Goal: Task Accomplishment & Management: Use online tool/utility

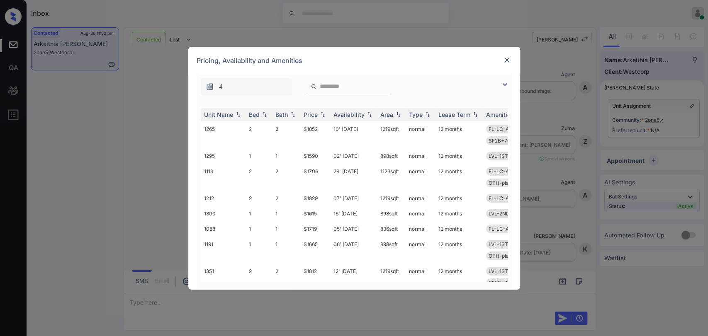
scroll to position [470, 0]
click at [312, 117] on div "Price" at bounding box center [311, 114] width 14 height 7
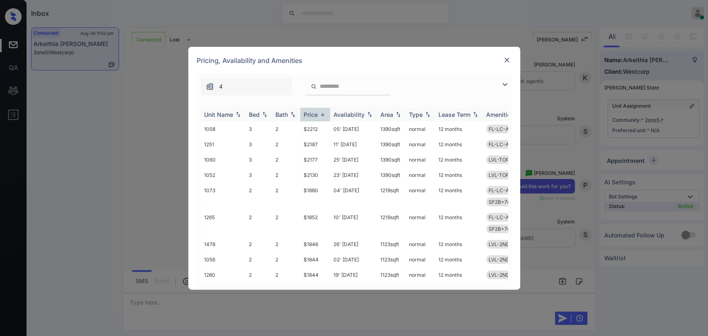
click at [312, 117] on div "Price" at bounding box center [311, 114] width 14 height 7
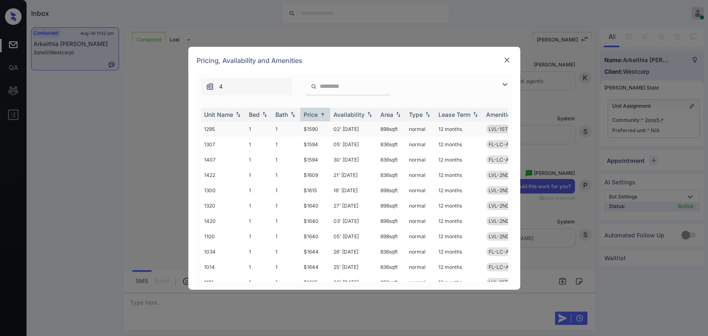
click at [312, 127] on td "$1590" at bounding box center [315, 129] width 30 height 15
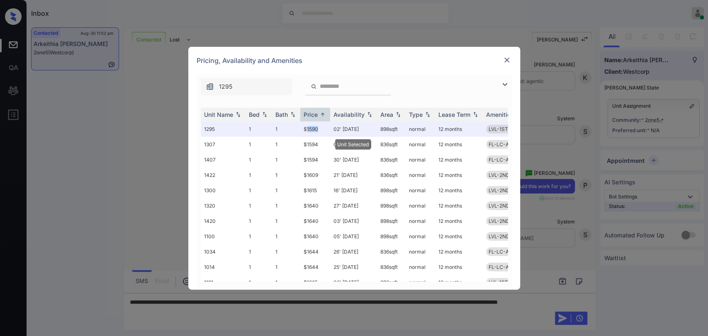
click at [505, 58] on img at bounding box center [507, 60] width 8 height 8
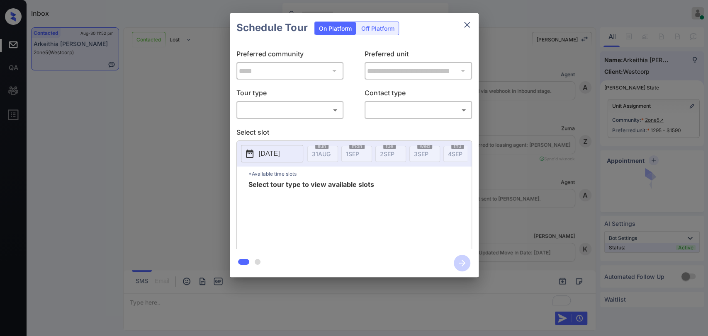
scroll to position [1354, 0]
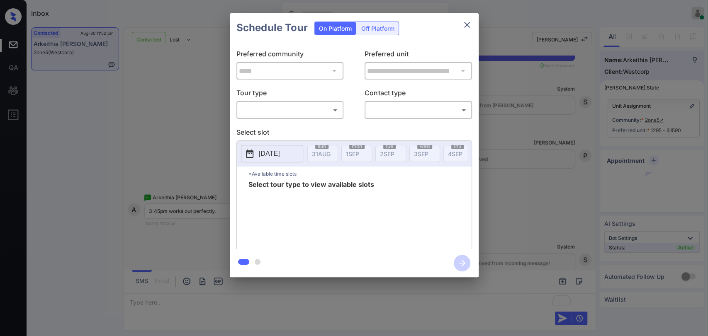
click at [304, 107] on body "Inbox Ajaya G Online Set yourself offline Set yourself on break Profile Switch …" at bounding box center [354, 168] width 708 height 336
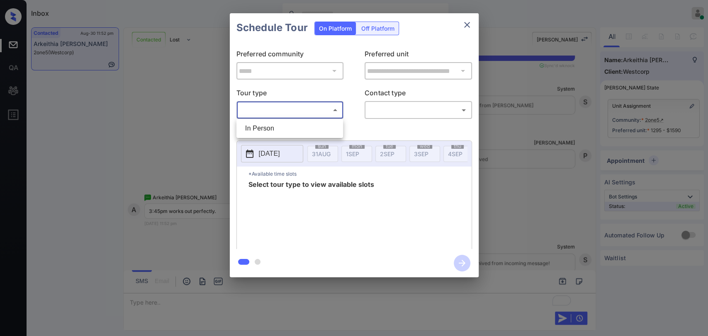
click at [482, 145] on div at bounding box center [354, 168] width 708 height 336
click at [465, 22] on icon "close" at bounding box center [467, 25] width 6 height 6
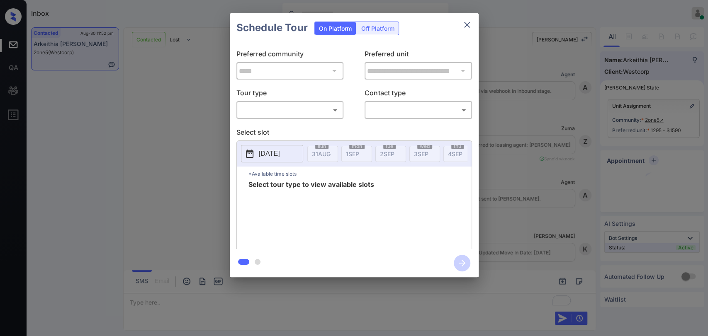
scroll to position [1308, 0]
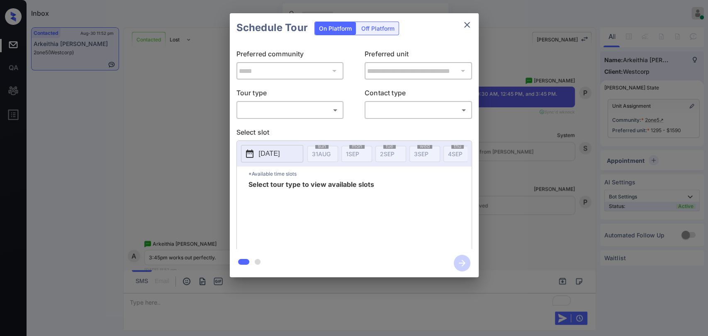
click at [266, 112] on body "Inbox Ajaya G Online Set yourself offline Set yourself on break Profile Switch …" at bounding box center [354, 168] width 708 height 336
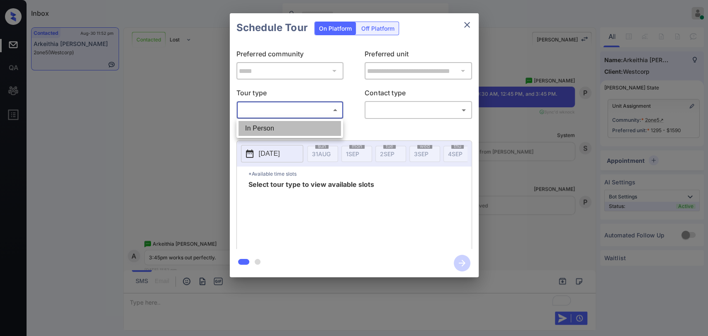
click at [262, 122] on li "In Person" at bounding box center [290, 128] width 102 height 15
type input "********"
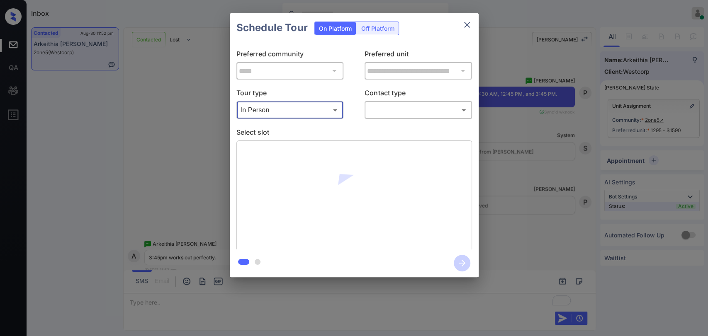
click at [376, 112] on body "Inbox Ajaya G Online Set yourself offline Set yourself on break Profile Switch …" at bounding box center [354, 168] width 708 height 336
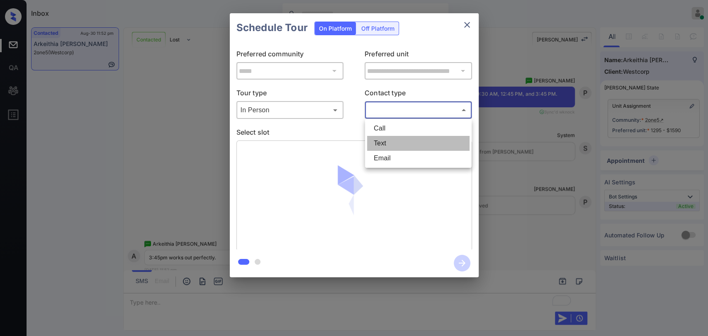
click at [388, 145] on li "Text" at bounding box center [418, 143] width 102 height 15
type input "****"
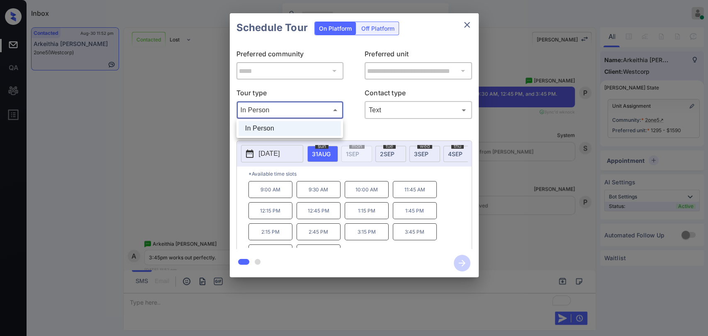
click at [316, 114] on body "Inbox Ajaya G Online Set yourself offline Set yourself on break Profile Switch …" at bounding box center [354, 168] width 708 height 336
click at [316, 124] on li "In Person" at bounding box center [290, 128] width 102 height 15
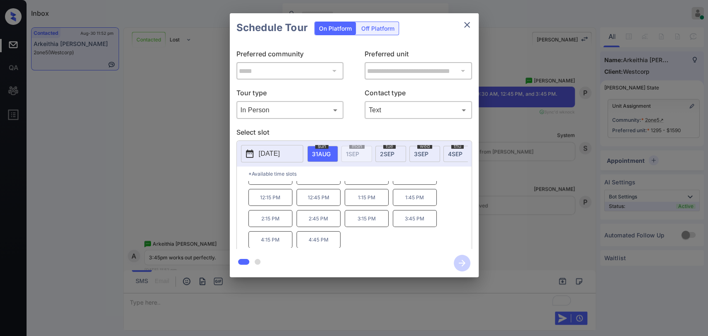
click at [421, 222] on p "3:45 PM" at bounding box center [415, 218] width 44 height 17
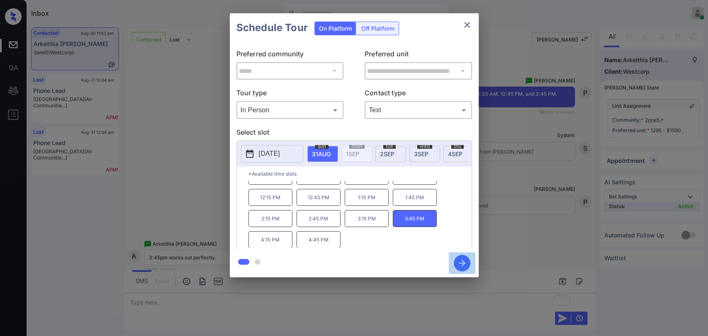
click at [461, 259] on icon "button" at bounding box center [462, 263] width 17 height 17
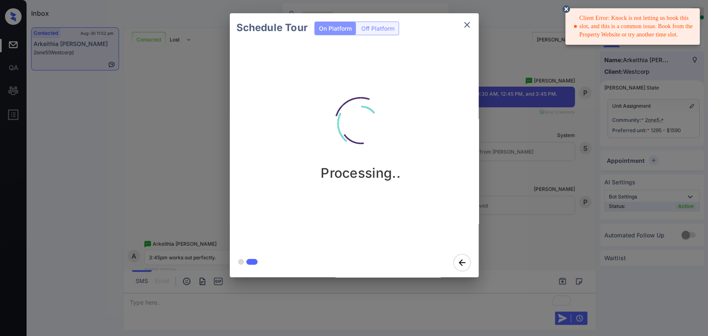
click at [566, 4] on icon at bounding box center [566, 9] width 10 height 10
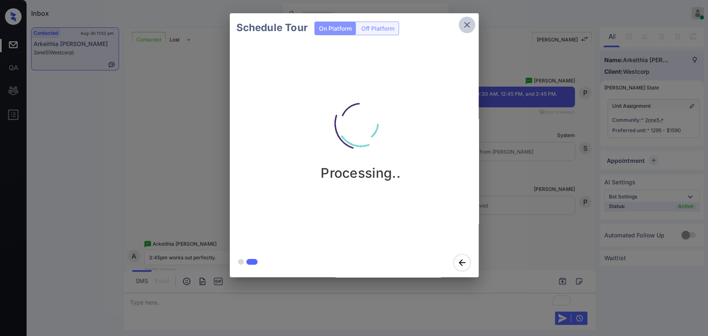
click at [466, 24] on icon "close" at bounding box center [467, 25] width 10 height 10
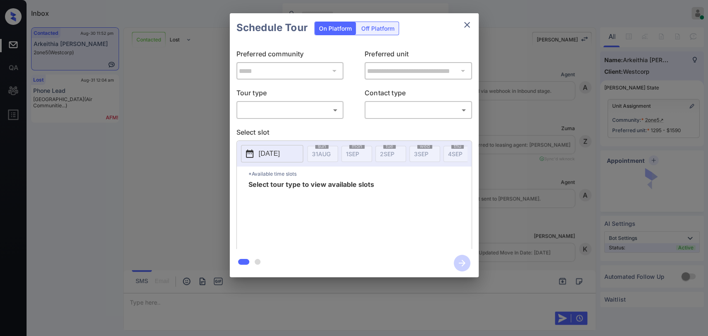
scroll to position [1354, 0]
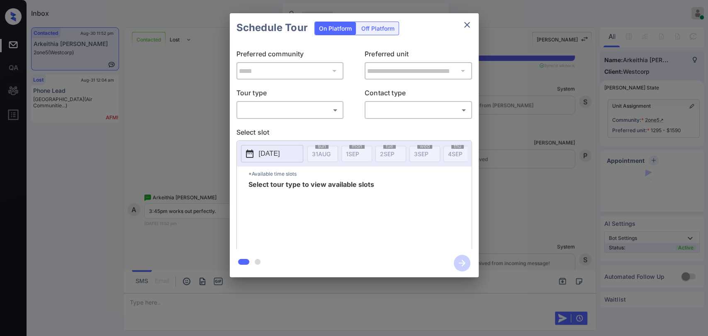
click at [278, 109] on body "Inbox [PERSON_NAME] G Online Set yourself offline Set yourself on break Profile…" at bounding box center [354, 168] width 708 height 336
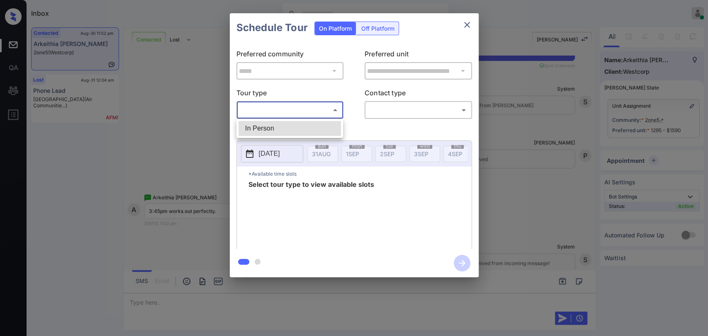
click at [278, 123] on li "In Person" at bounding box center [290, 128] width 102 height 15
type input "********"
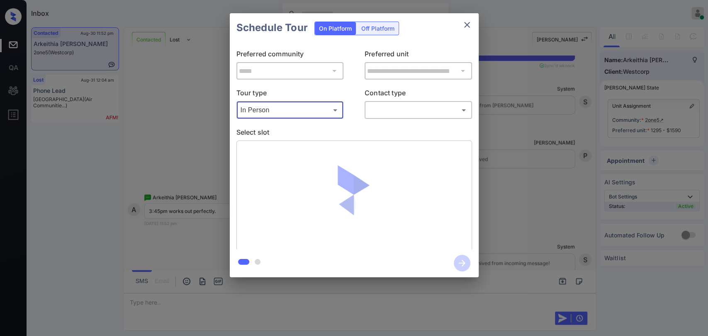
click at [383, 107] on body "Inbox [PERSON_NAME] G Online Set yourself offline Set yourself on break Profile…" at bounding box center [354, 168] width 708 height 336
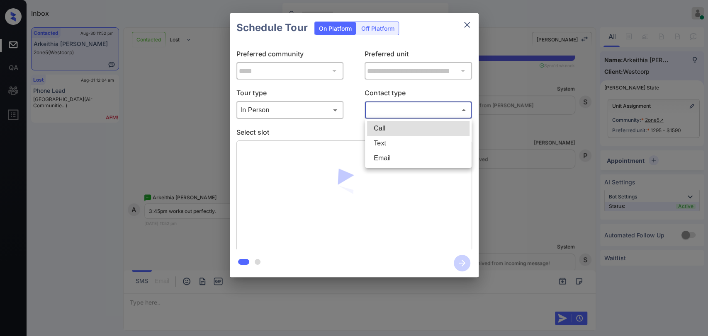
click at [385, 139] on li "Text" at bounding box center [418, 143] width 102 height 15
type input "****"
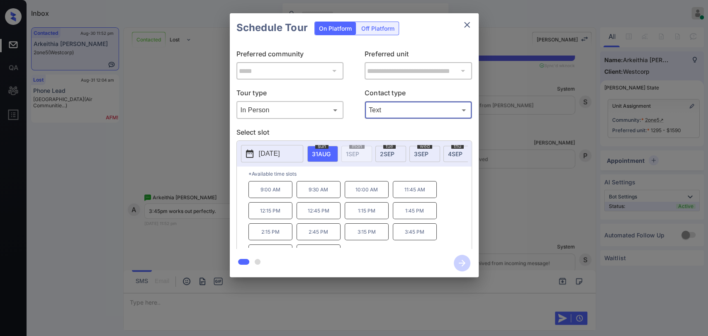
scroll to position [13, 0]
click at [376, 219] on p "3:15 PM" at bounding box center [367, 218] width 44 height 17
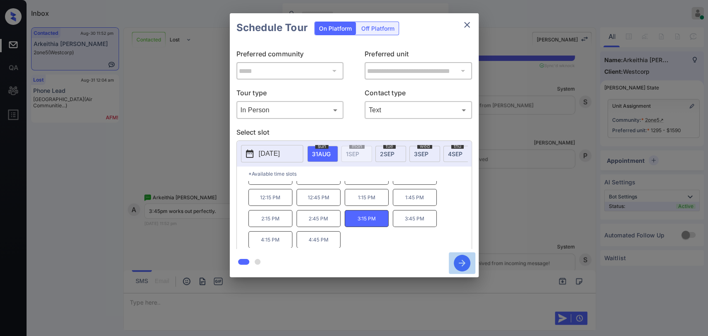
click at [463, 262] on icon "button" at bounding box center [462, 263] width 7 height 7
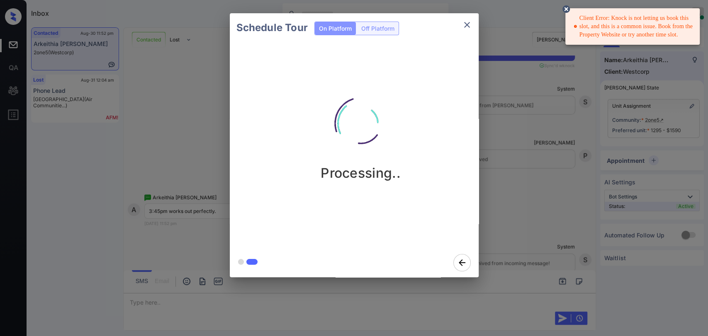
click at [569, 6] on icon at bounding box center [566, 9] width 10 height 10
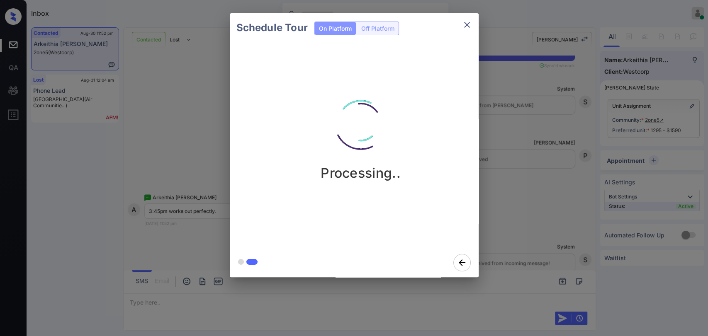
click at [470, 27] on icon "close" at bounding box center [467, 25] width 10 height 10
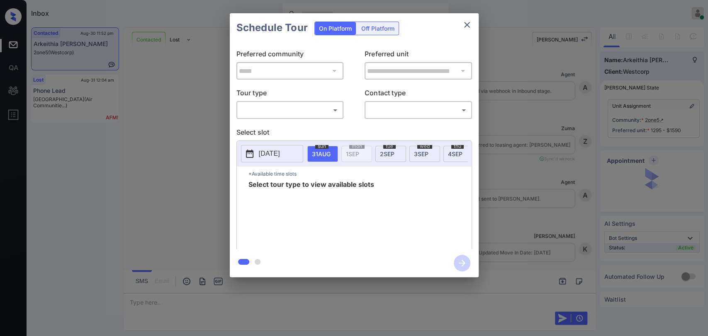
scroll to position [1354, 0]
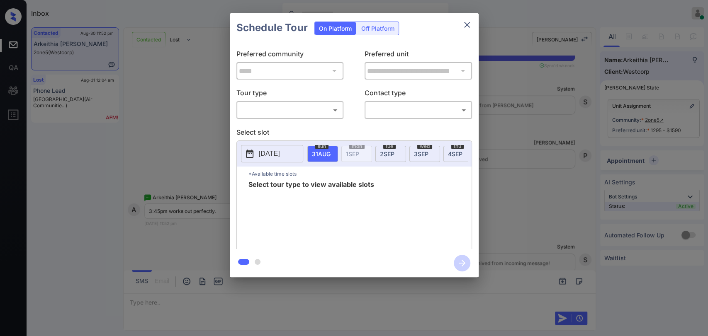
click at [271, 112] on body "Inbox [PERSON_NAME] G Online Set yourself offline Set yourself on break Profile…" at bounding box center [354, 168] width 708 height 336
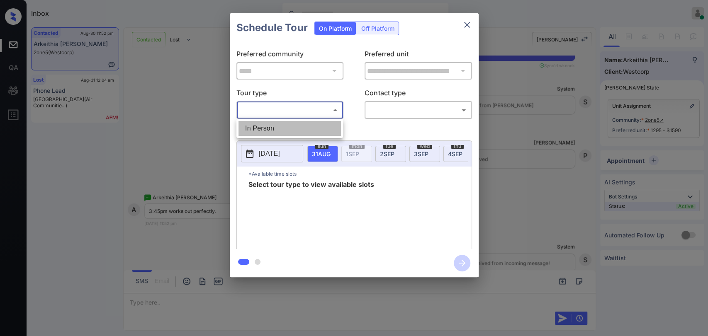
click at [270, 125] on li "In Person" at bounding box center [290, 128] width 102 height 15
type input "********"
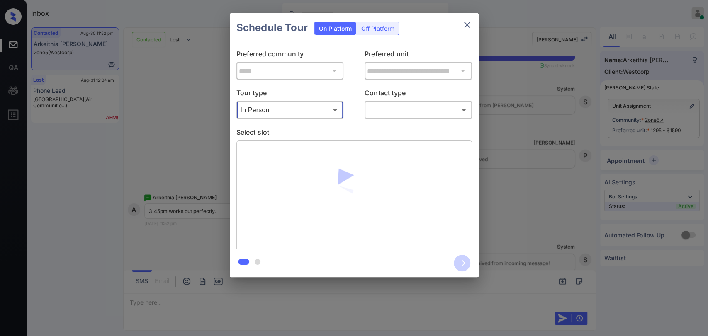
click at [408, 110] on body "Inbox [PERSON_NAME] G Online Set yourself offline Set yourself on break Profile…" at bounding box center [354, 168] width 708 height 336
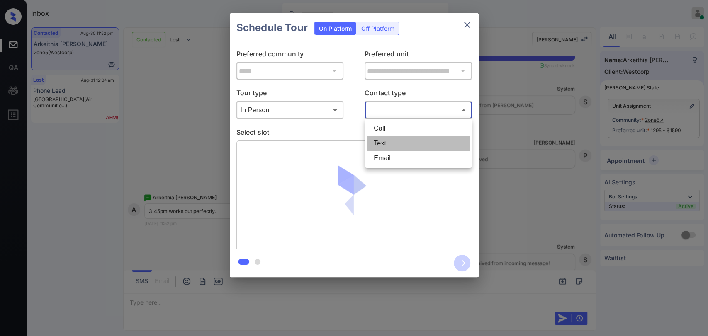
click at [397, 147] on li "Text" at bounding box center [418, 143] width 102 height 15
type input "****"
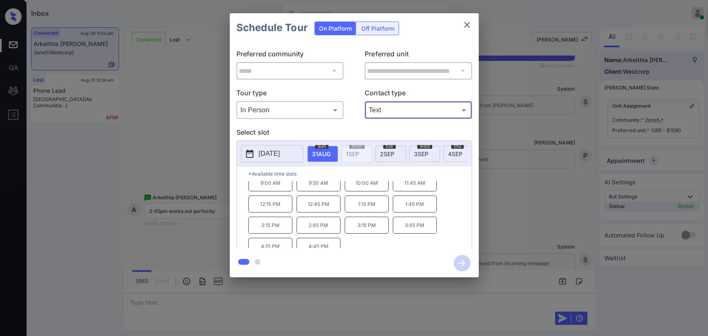
scroll to position [13, 0]
click at [280, 241] on p "4:15 PM" at bounding box center [271, 240] width 44 height 17
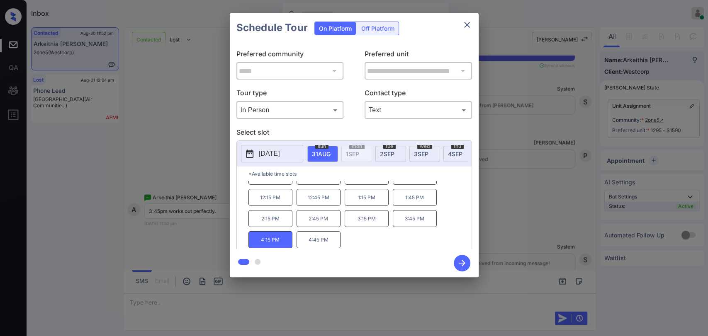
click at [459, 262] on icon "button" at bounding box center [462, 263] width 17 height 17
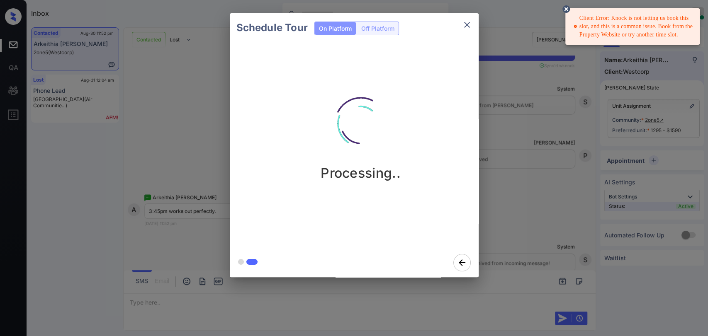
click at [563, 9] on icon at bounding box center [566, 8] width 7 height 7
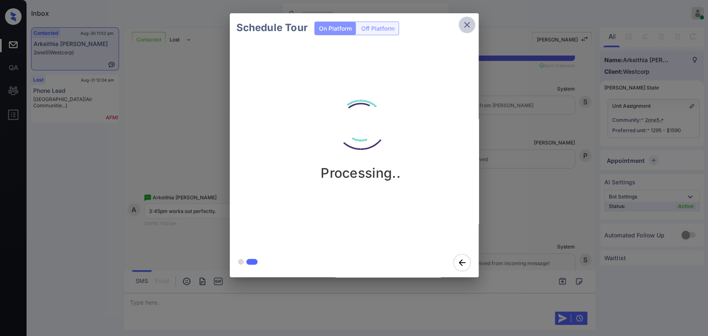
click at [471, 23] on icon "close" at bounding box center [467, 25] width 10 height 10
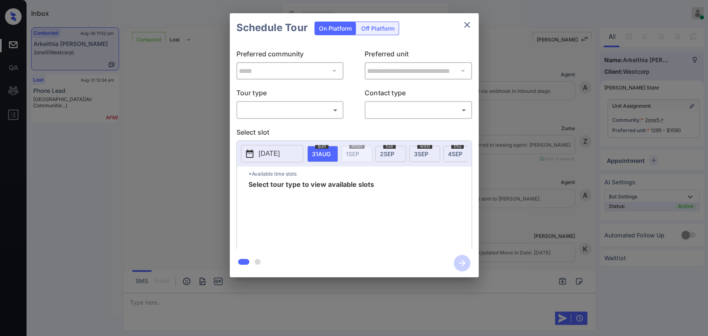
scroll to position [1538, 0]
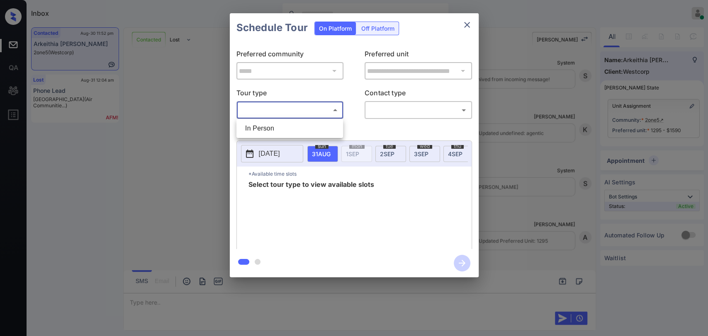
click at [284, 113] on body "Inbox [PERSON_NAME] G Online Set yourself offline Set yourself on break Profile…" at bounding box center [354, 168] width 708 height 336
click at [271, 122] on li "In Person" at bounding box center [290, 128] width 102 height 15
type input "********"
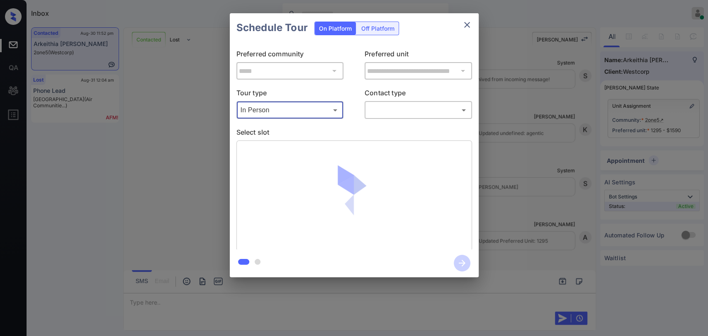
click at [403, 114] on body "Inbox [PERSON_NAME] G Online Set yourself offline Set yourself on break Profile…" at bounding box center [354, 168] width 708 height 336
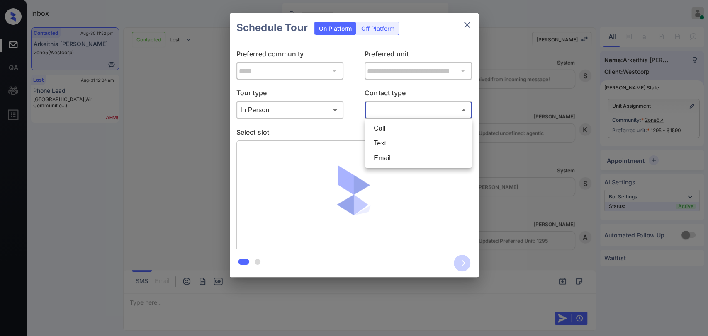
click at [390, 137] on li "Text" at bounding box center [418, 143] width 102 height 15
type input "****"
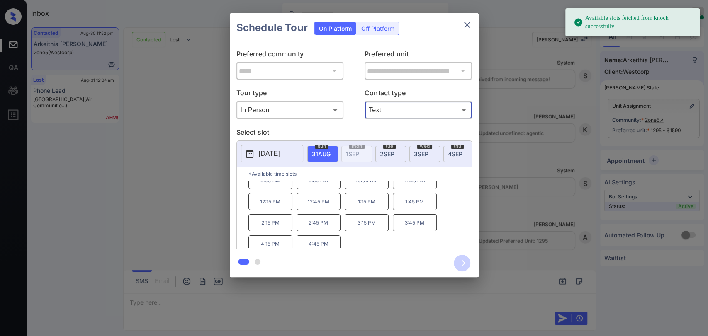
scroll to position [13, 0]
click at [327, 244] on p "4:45 PM" at bounding box center [319, 240] width 44 height 17
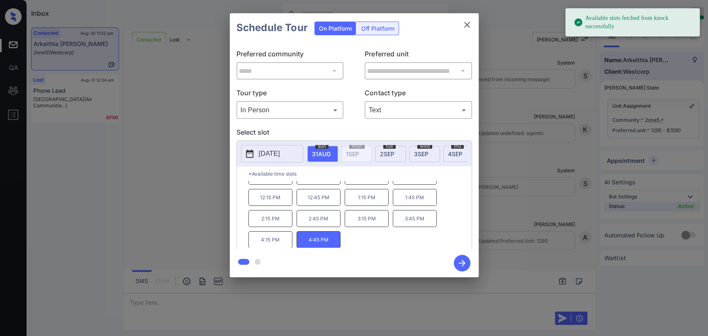
click at [459, 263] on icon "button" at bounding box center [462, 263] width 7 height 7
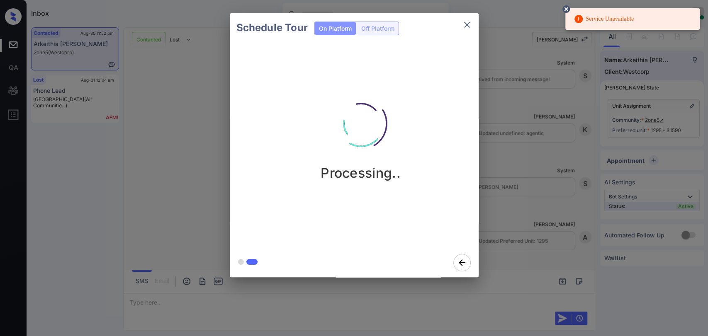
click at [565, 10] on circle at bounding box center [566, 9] width 5 height 5
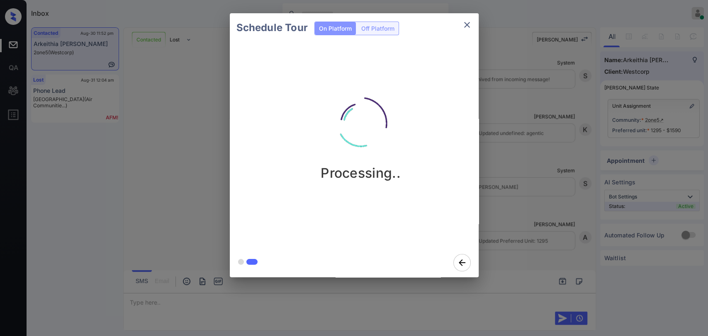
click at [471, 20] on icon "close" at bounding box center [467, 25] width 10 height 10
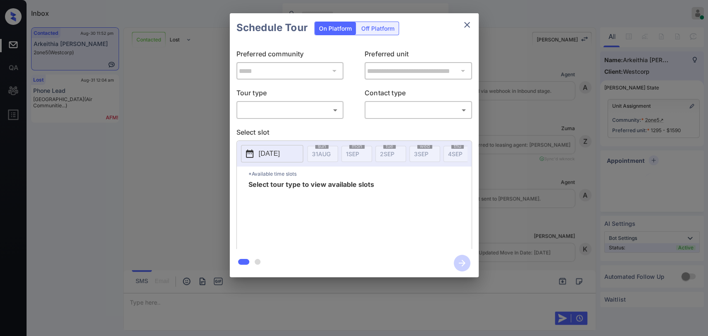
scroll to position [1400, 0]
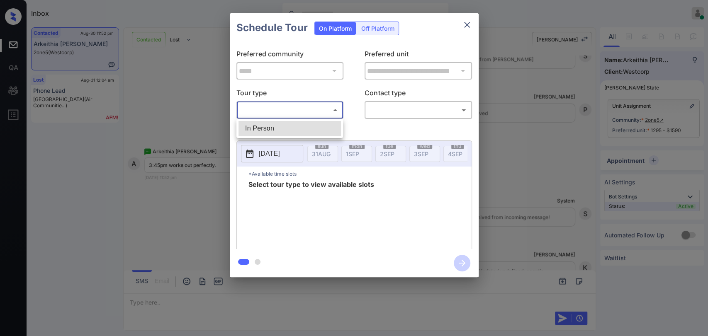
click at [315, 109] on body "Inbox [PERSON_NAME] G Online Set yourself offline Set yourself on break Profile…" at bounding box center [354, 168] width 708 height 336
click at [306, 120] on ul "In Person" at bounding box center [289, 128] width 107 height 19
click at [300, 128] on li "In Person" at bounding box center [290, 128] width 102 height 15
type input "********"
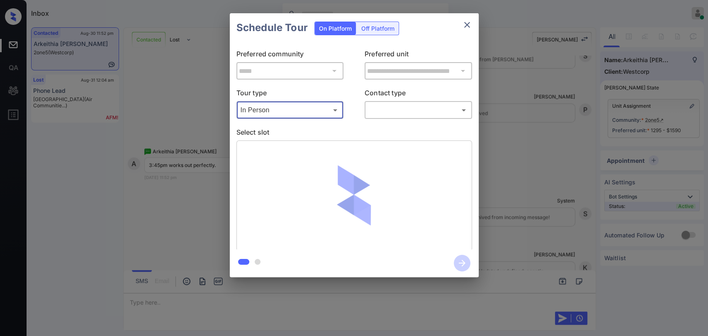
click at [376, 114] on body "Inbox [PERSON_NAME] G Online Set yourself offline Set yourself on break Profile…" at bounding box center [354, 168] width 708 height 336
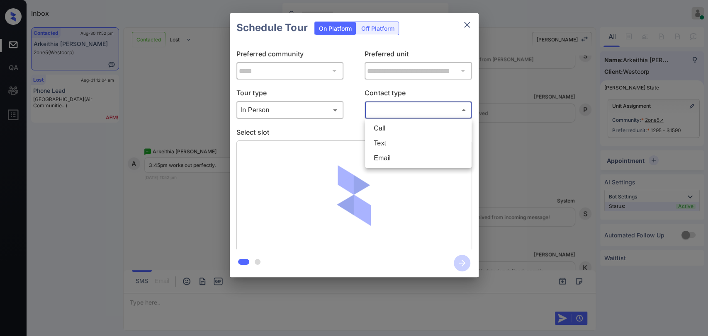
click at [384, 143] on li "Text" at bounding box center [418, 143] width 102 height 15
type input "****"
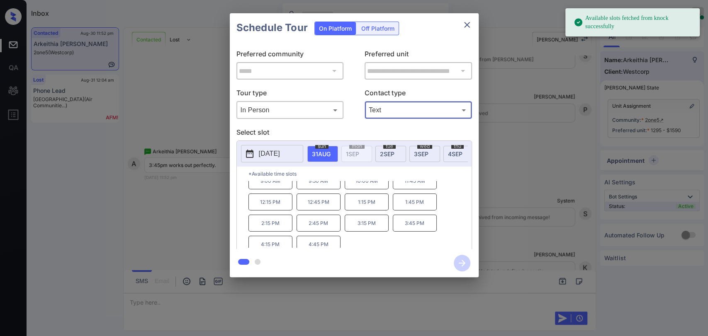
scroll to position [13, 0]
click at [319, 245] on p "4:45 PM" at bounding box center [319, 240] width 44 height 17
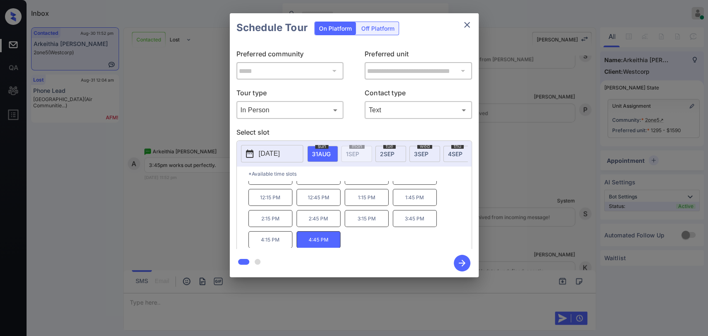
click at [461, 265] on icon "button" at bounding box center [462, 263] width 17 height 17
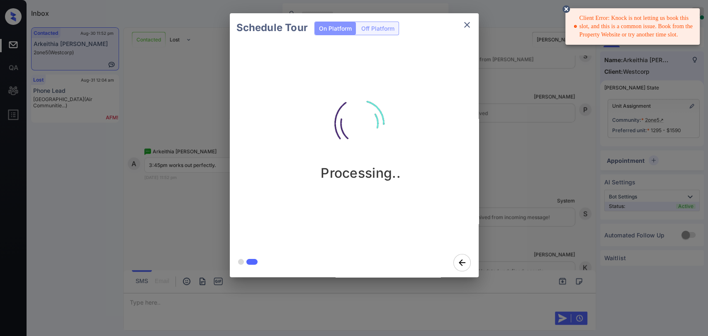
click at [568, 12] on icon at bounding box center [566, 8] width 7 height 7
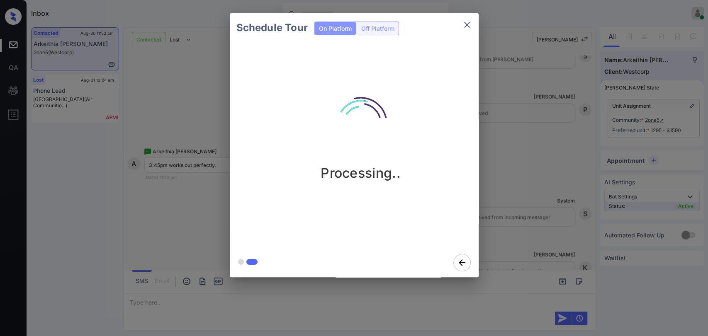
click at [470, 23] on icon "close" at bounding box center [467, 25] width 10 height 10
